Goal: Navigation & Orientation: Find specific page/section

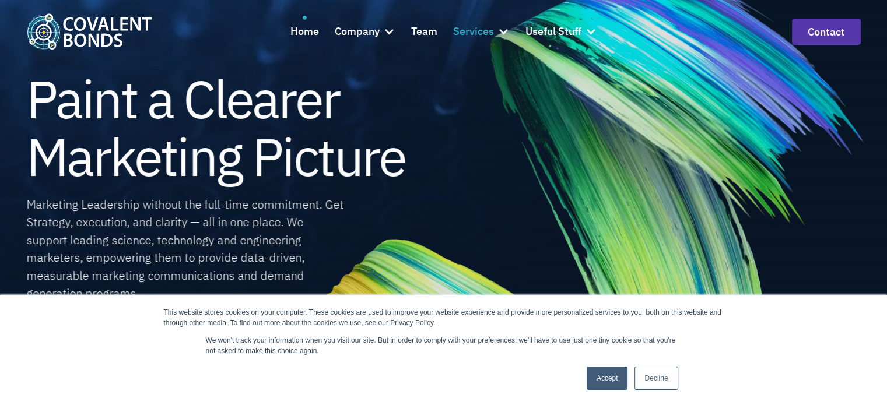
click at [467, 31] on div "Services" at bounding box center [473, 31] width 41 height 17
